Goal: Communication & Community: Ask a question

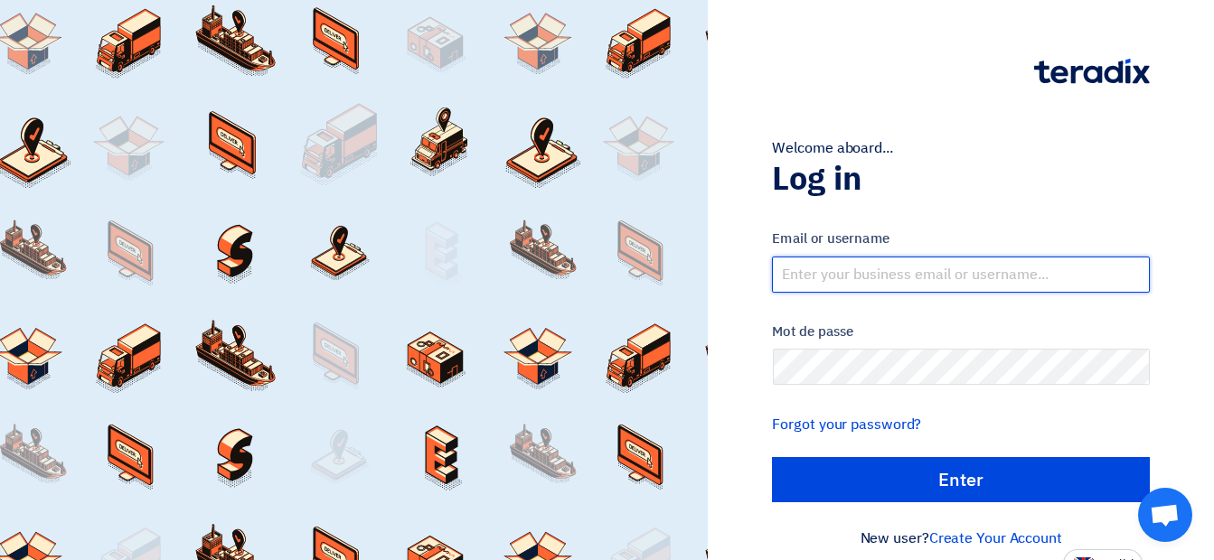
click at [870, 280] on input "text" at bounding box center [961, 275] width 378 height 36
type input "[EMAIL_ADDRESS][DOMAIN_NAME]"
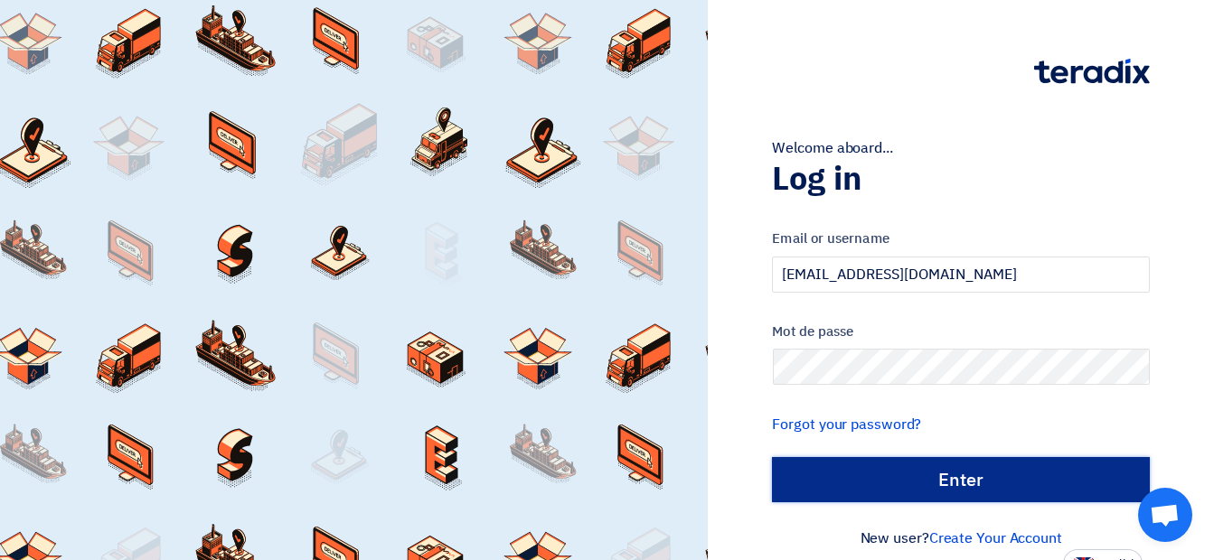
click at [851, 480] on input "الدخول" at bounding box center [961, 479] width 378 height 45
type input "Sign in"
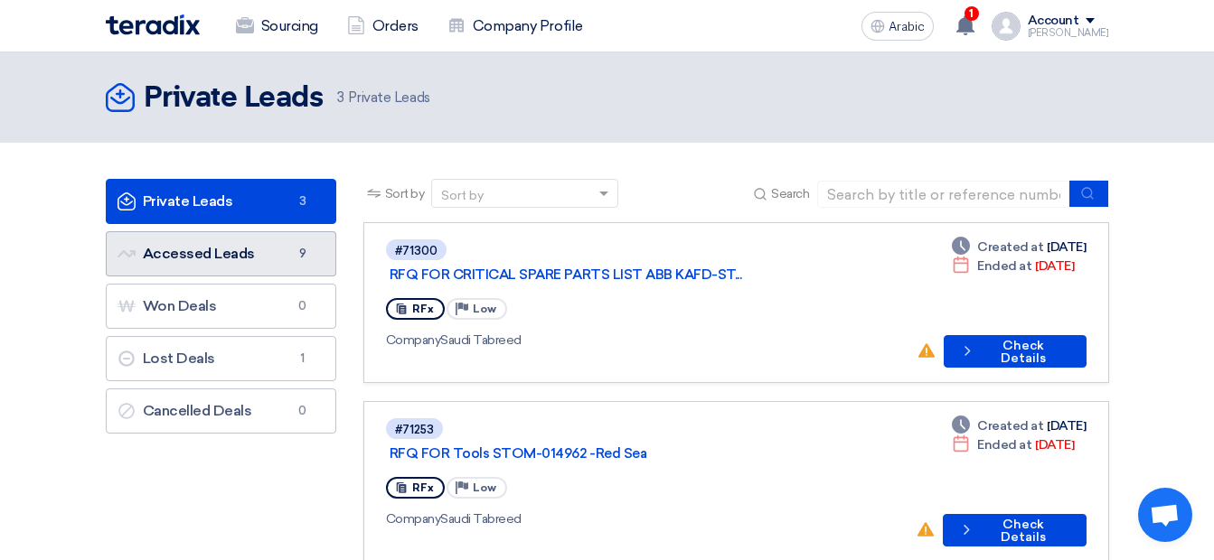
click at [269, 260] on link "Accessed Leads Accessed Leads 9" at bounding box center [221, 253] width 230 height 45
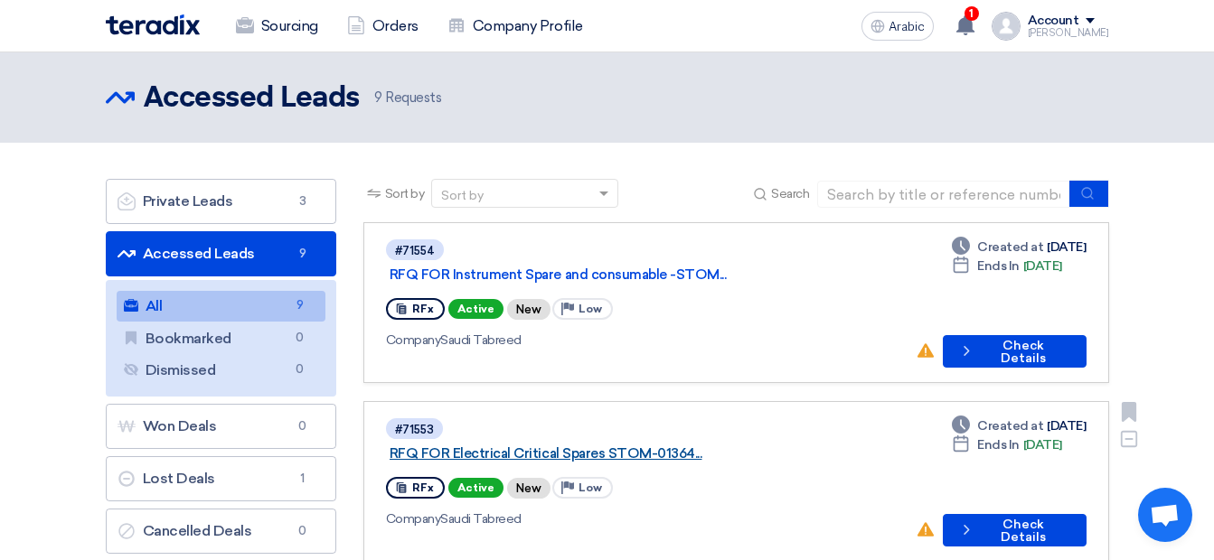
click at [546, 446] on link "RFQ FOR Electrical Critical Spares STOM-01364..." at bounding box center [616, 454] width 452 height 16
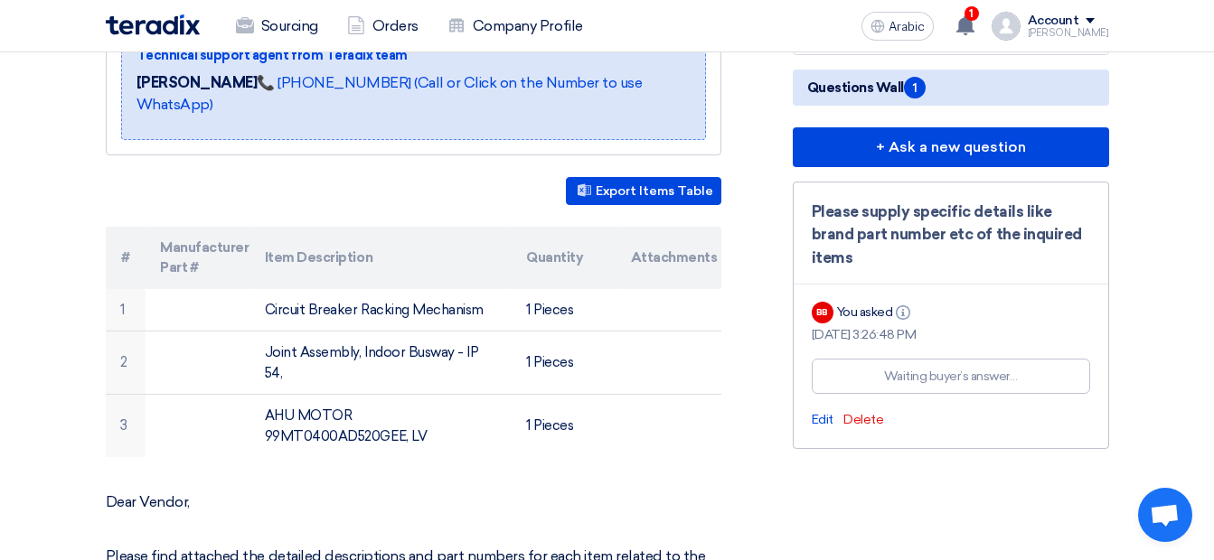
scroll to position [392, 0]
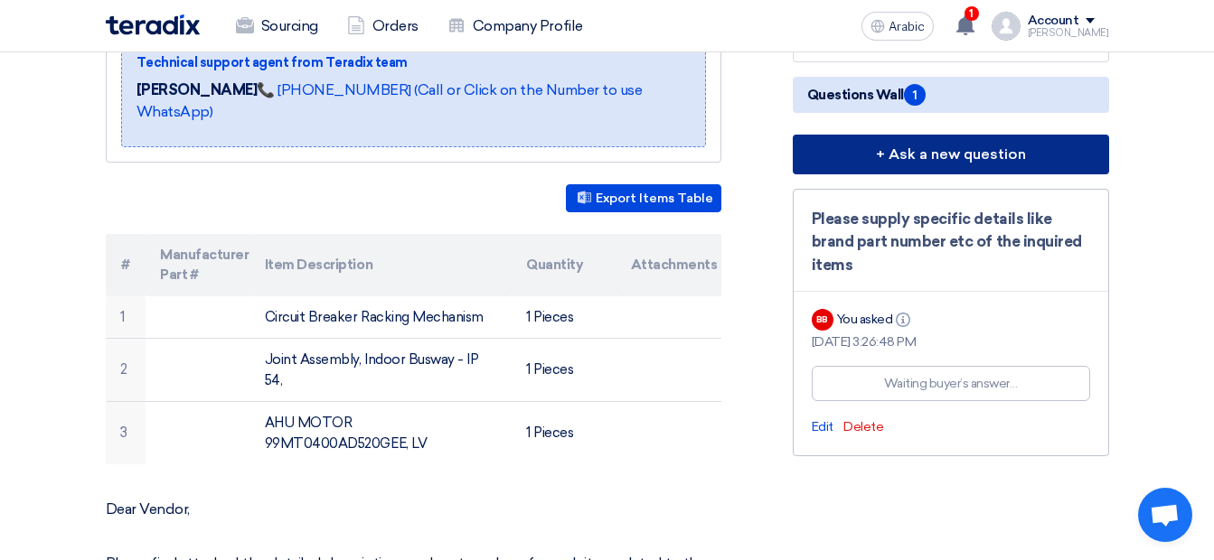
click at [910, 163] on button "+ Ask a new question" at bounding box center [951, 155] width 316 height 40
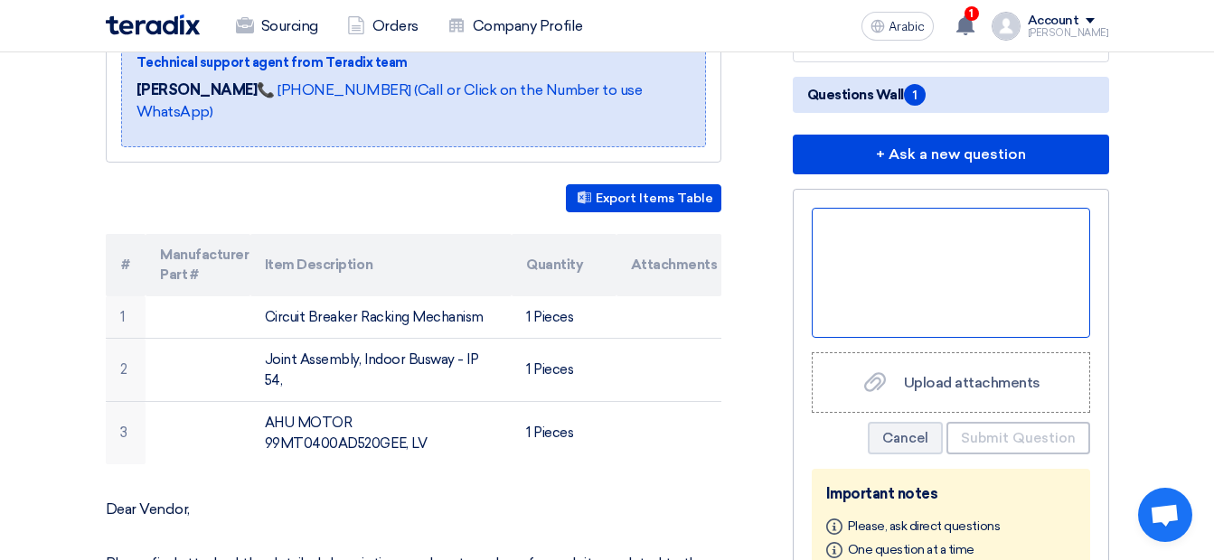
click at [850, 237] on div at bounding box center [951, 273] width 278 height 130
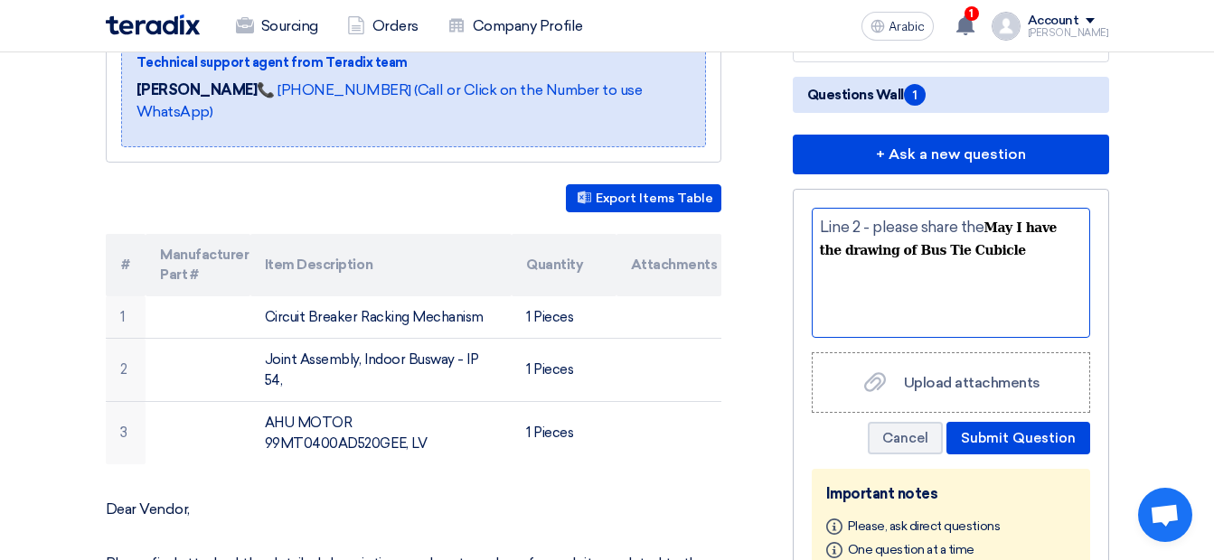
click at [963, 252] on div "Line 2 - please share the May I have the drawing of Bus Tie Cubicle" at bounding box center [951, 273] width 278 height 130
click at [869, 314] on div "Line 2 - please share the drawing of the bus tie cubicle to quote accurately." at bounding box center [951, 273] width 278 height 130
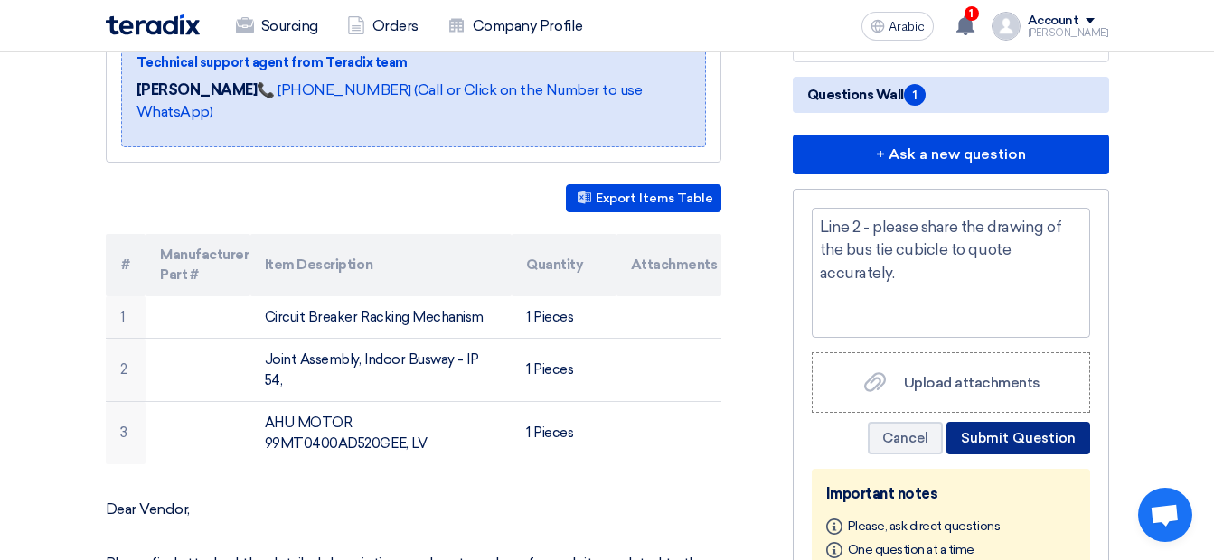
click at [990, 432] on button "Submit Question" at bounding box center [1018, 438] width 144 height 33
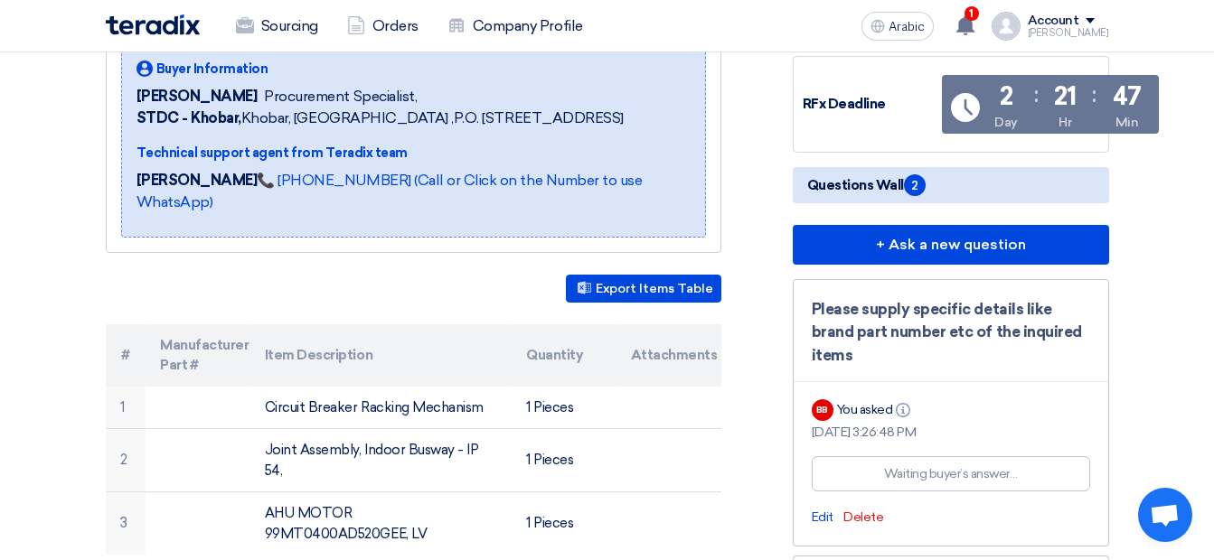
scroll to position [286, 0]
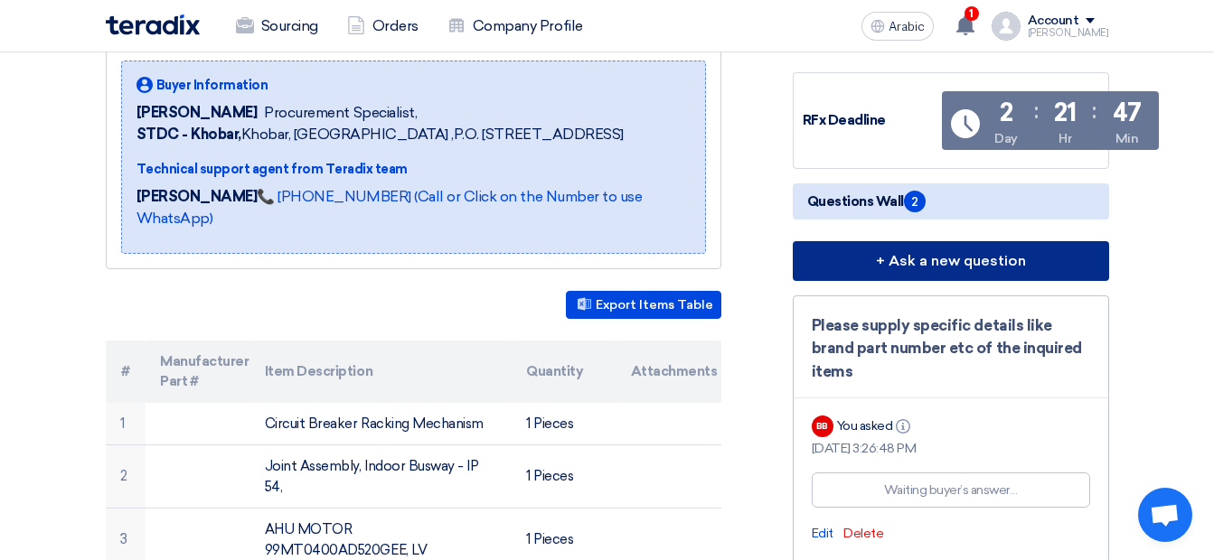
click at [941, 265] on button "+ Ask a new question" at bounding box center [951, 261] width 316 height 40
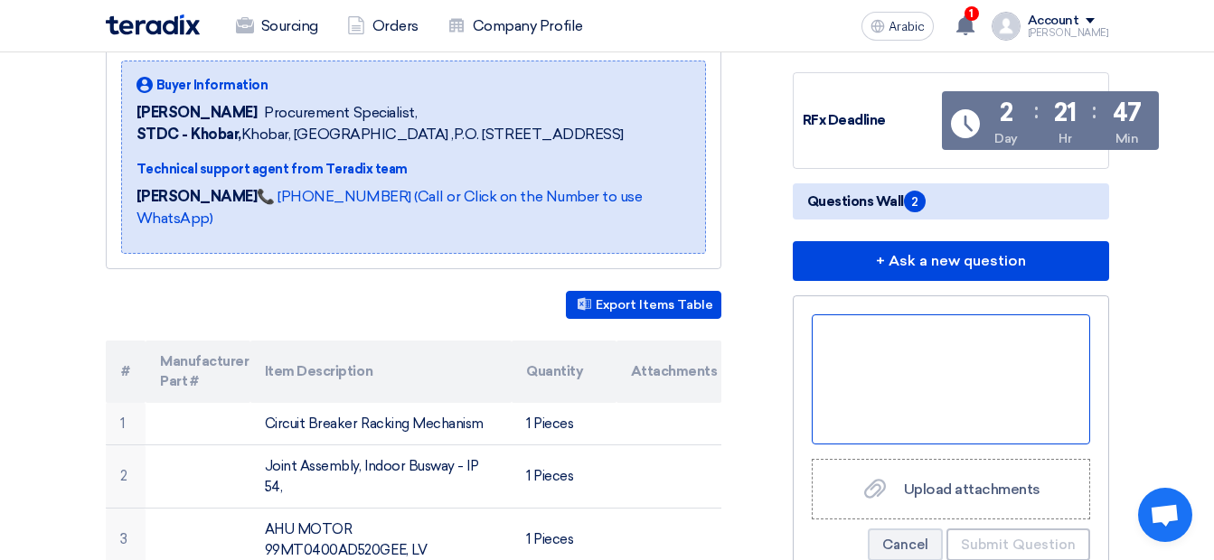
click at [881, 345] on div at bounding box center [951, 380] width 278 height 130
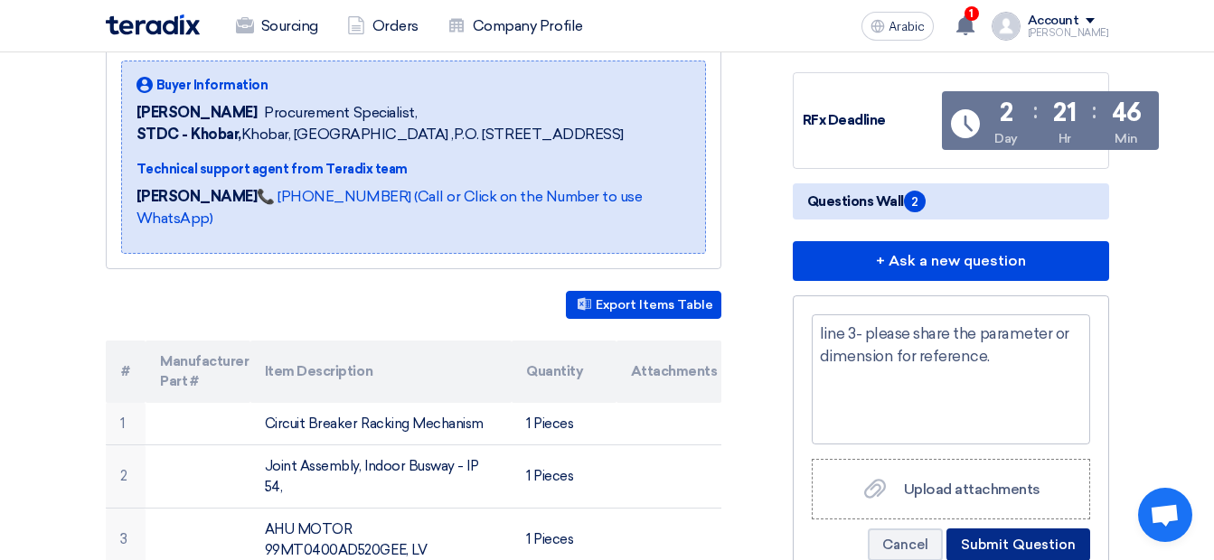
click at [976, 542] on button "Submit Question" at bounding box center [1018, 545] width 144 height 33
